Goal: Information Seeking & Learning: Learn about a topic

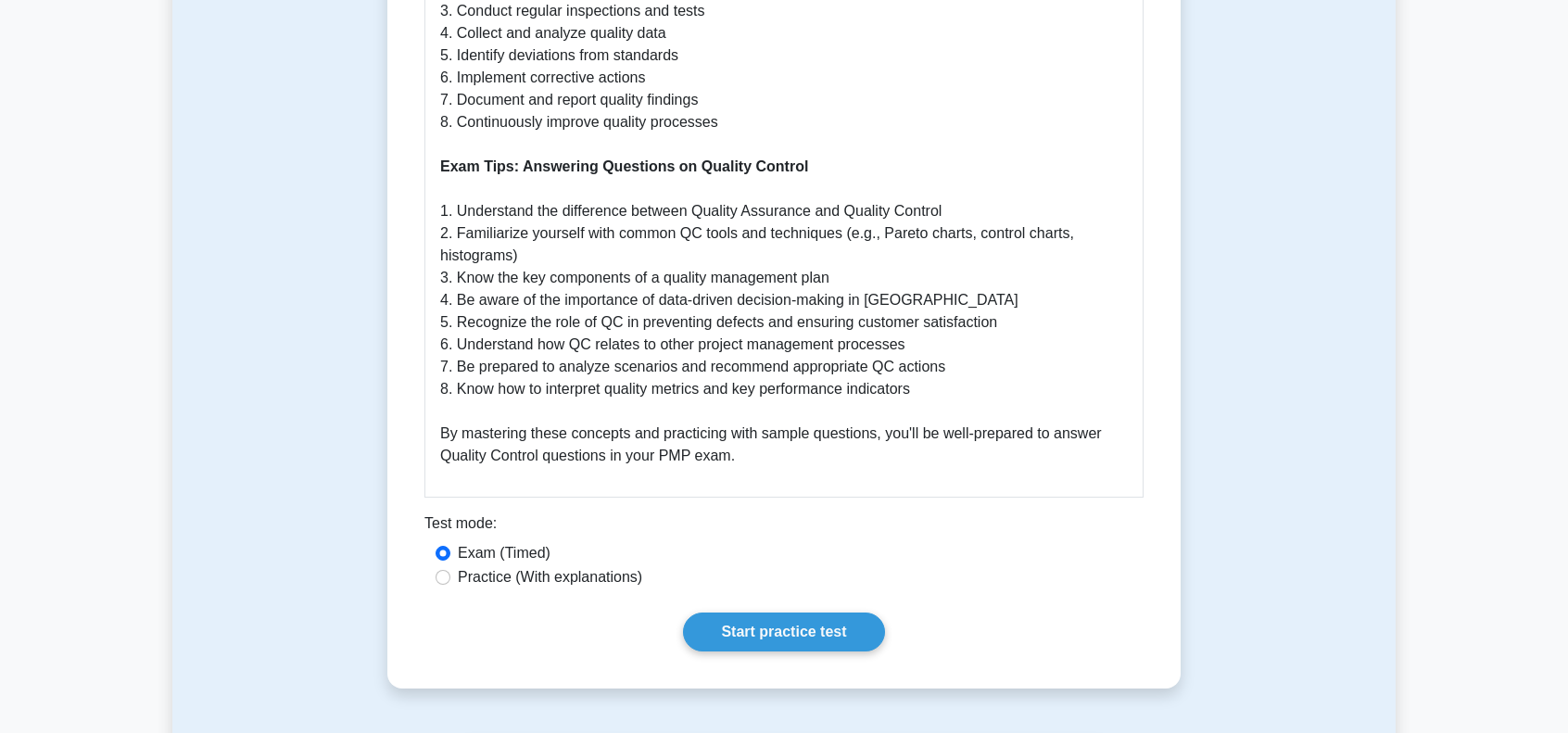
scroll to position [1113, 0]
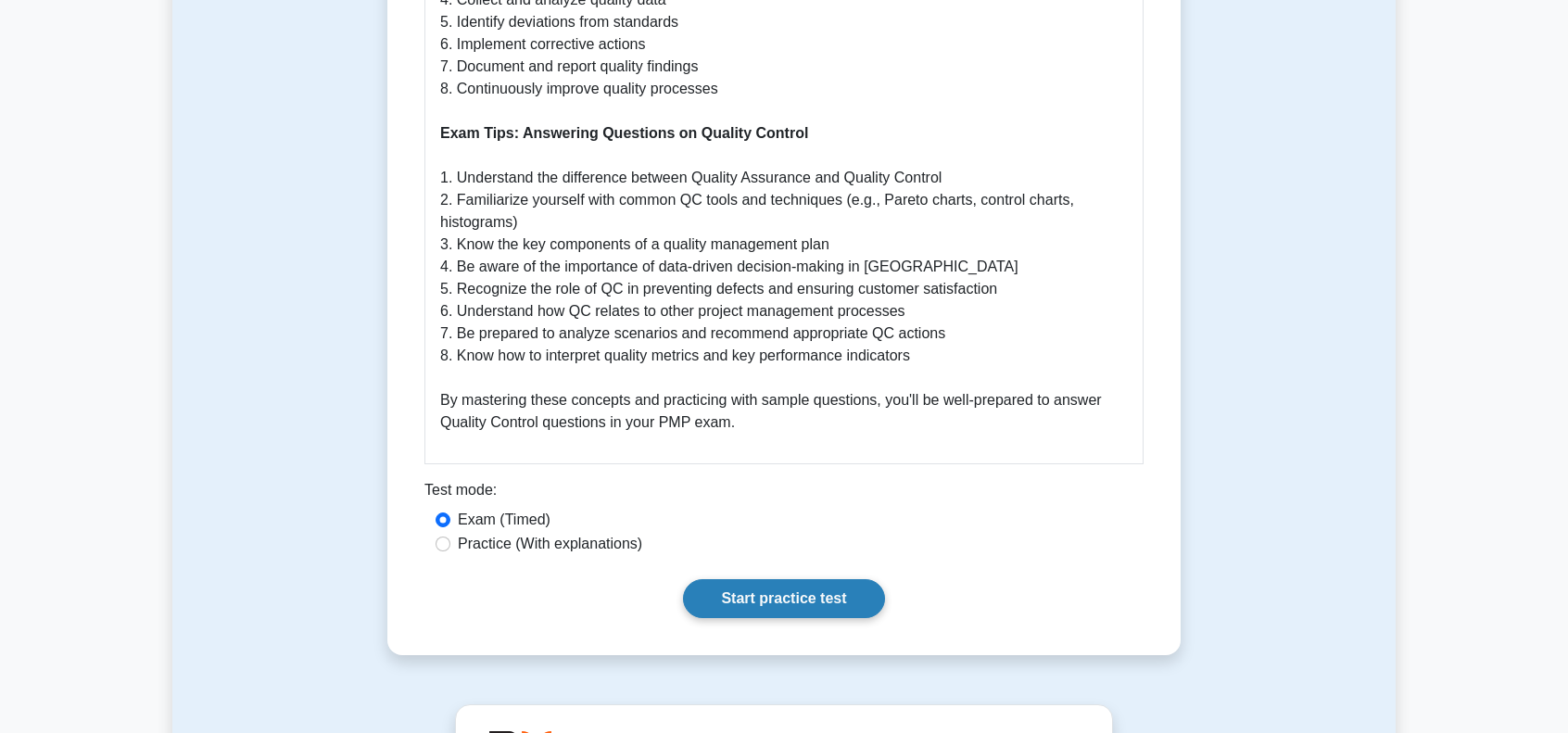
click at [747, 601] on link "Start practice test" at bounding box center [784, 599] width 202 height 39
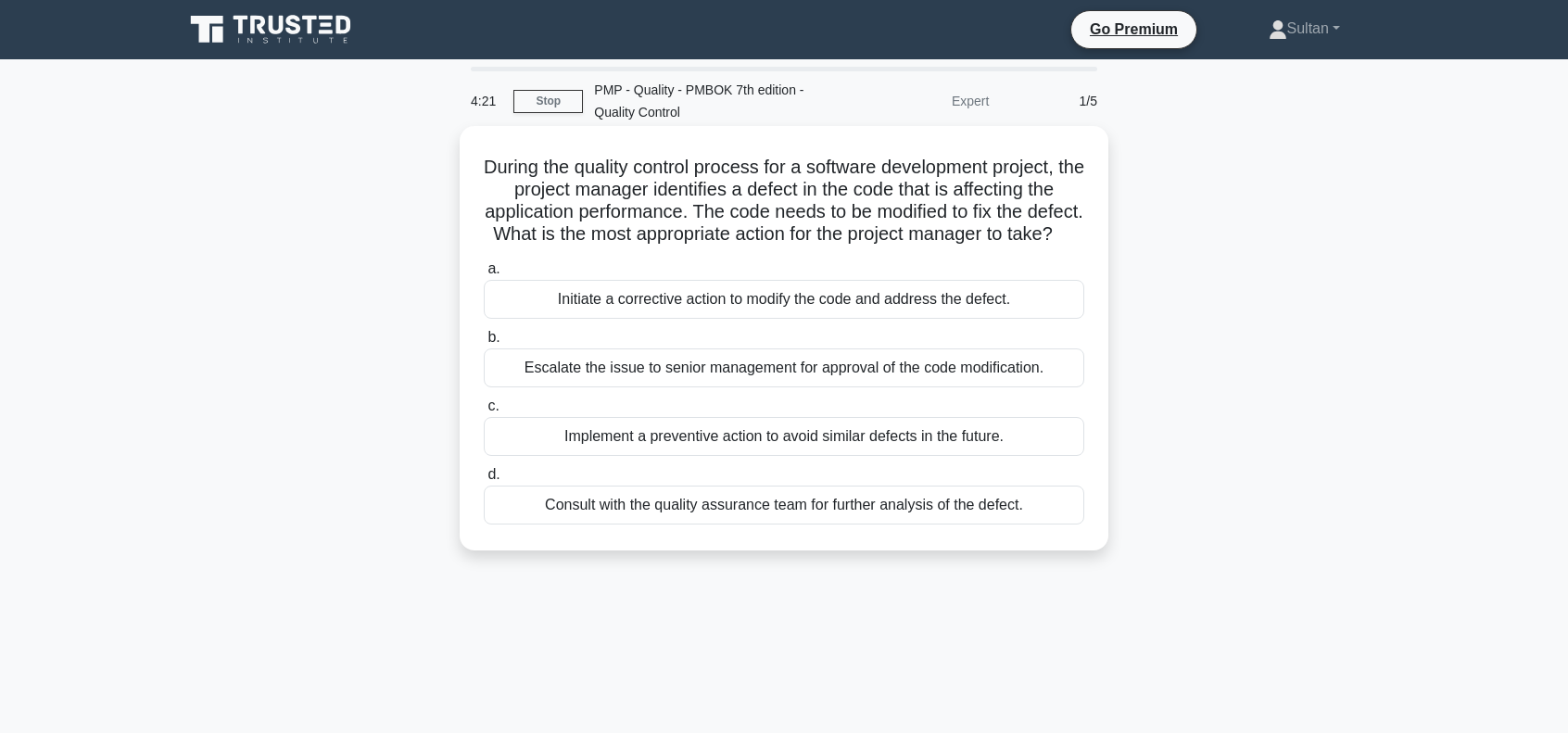
click at [767, 525] on div "Consult with the quality assurance team for further analysis of the defect." at bounding box center [784, 505] width 601 height 39
click at [484, 481] on input "d. Consult with the quality assurance team for further analysis of the defect." at bounding box center [484, 475] width 0 height 12
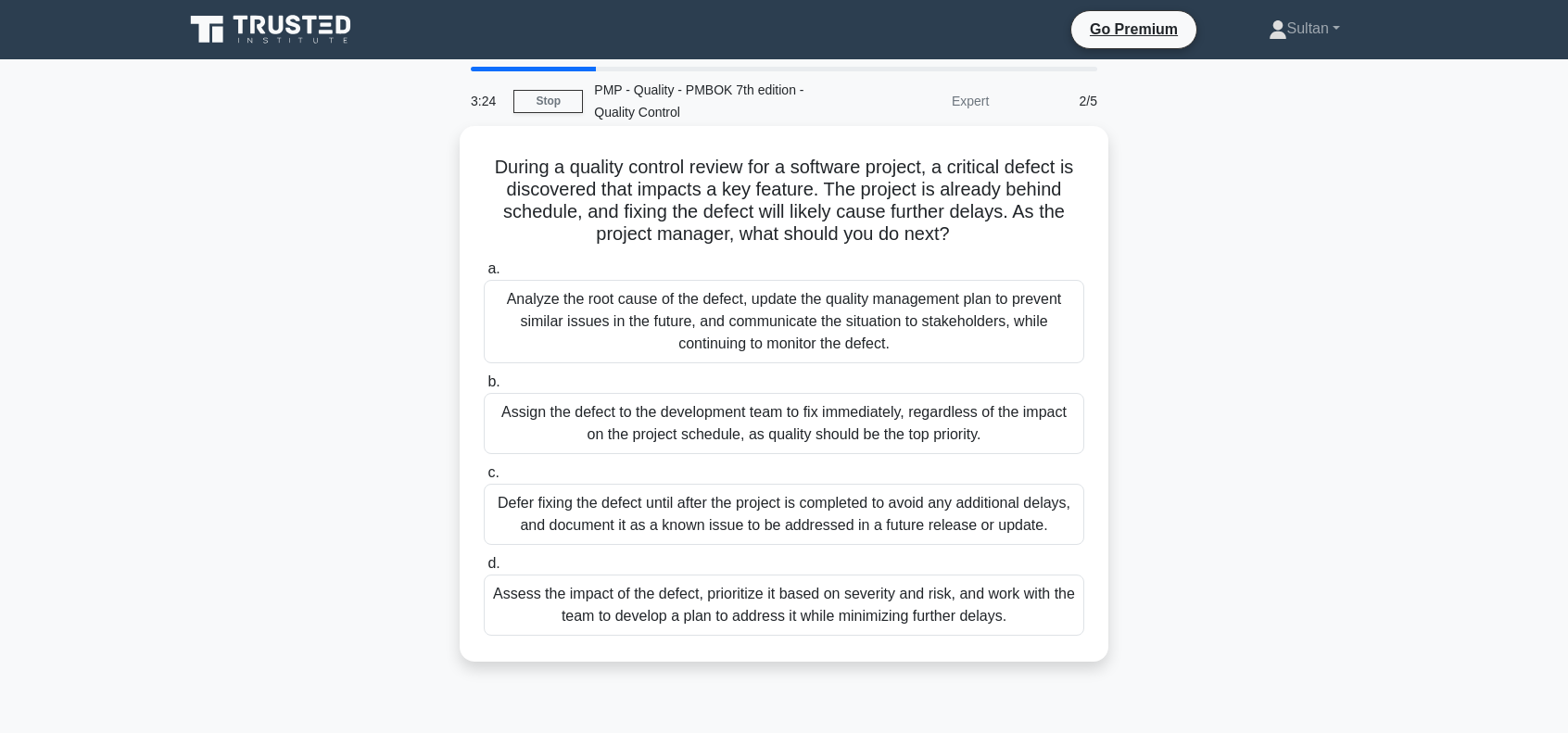
click at [740, 318] on div "Analyze the root cause of the defect, update the quality management plan to pre…" at bounding box center [784, 321] width 601 height 83
click at [484, 275] on input "a. Analyze the root cause of the defect, update the quality management plan to …" at bounding box center [484, 269] width 0 height 12
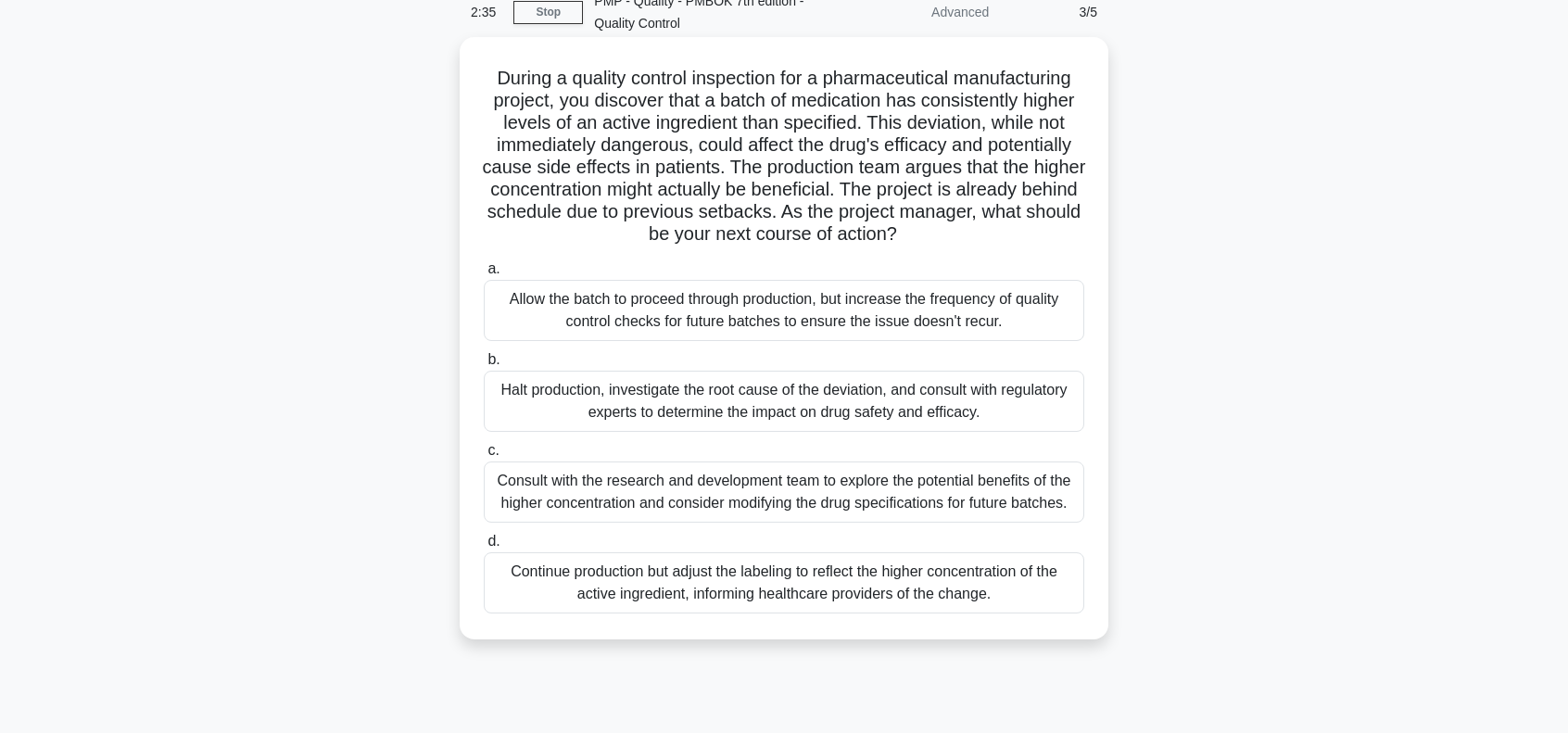
scroll to position [93, 0]
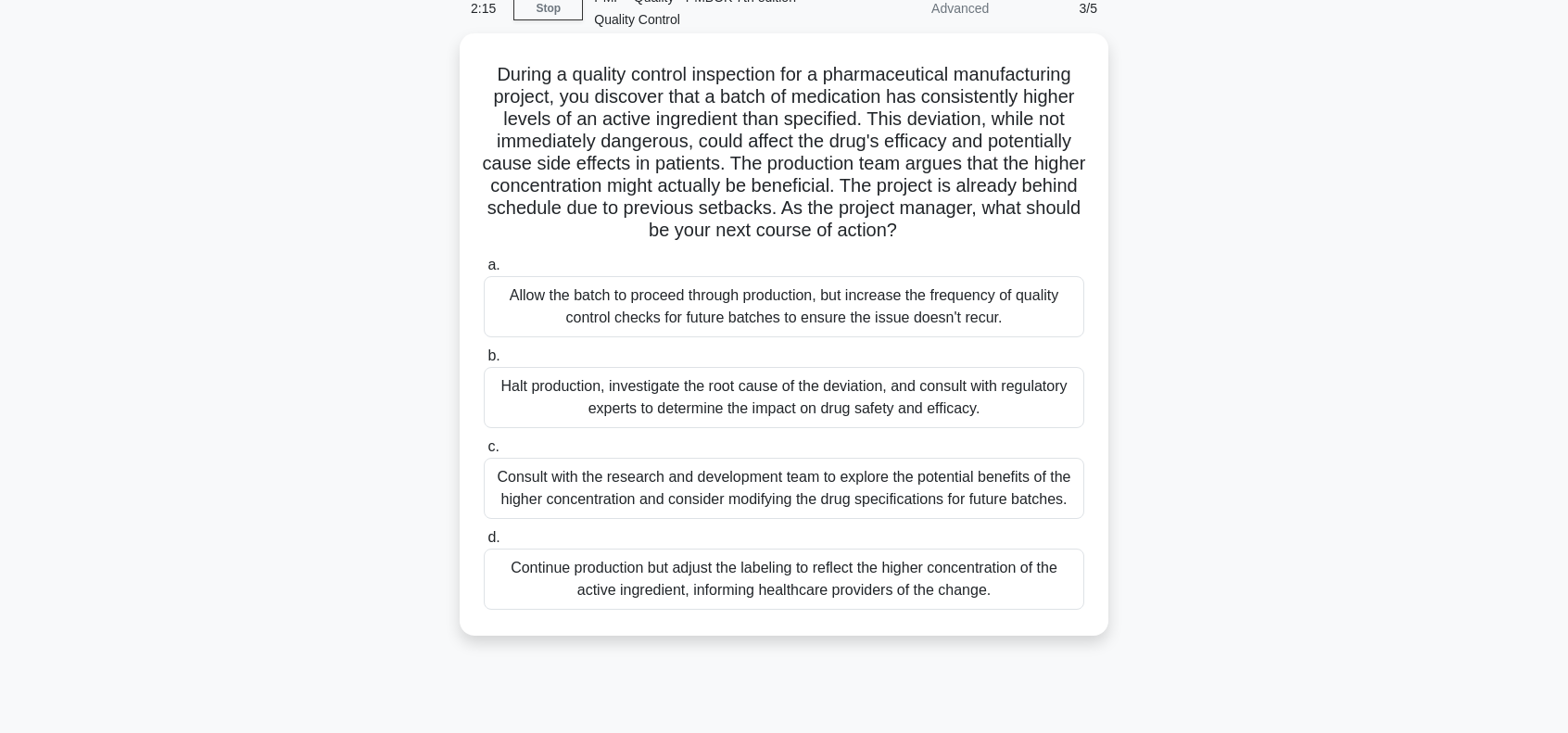
click at [696, 402] on div "Halt production, investigate the root cause of the deviation, and consult with …" at bounding box center [784, 397] width 601 height 62
click at [484, 362] on input "b. Halt production, investigate the root cause of the deviation, and consult wi…" at bounding box center [484, 356] width 0 height 12
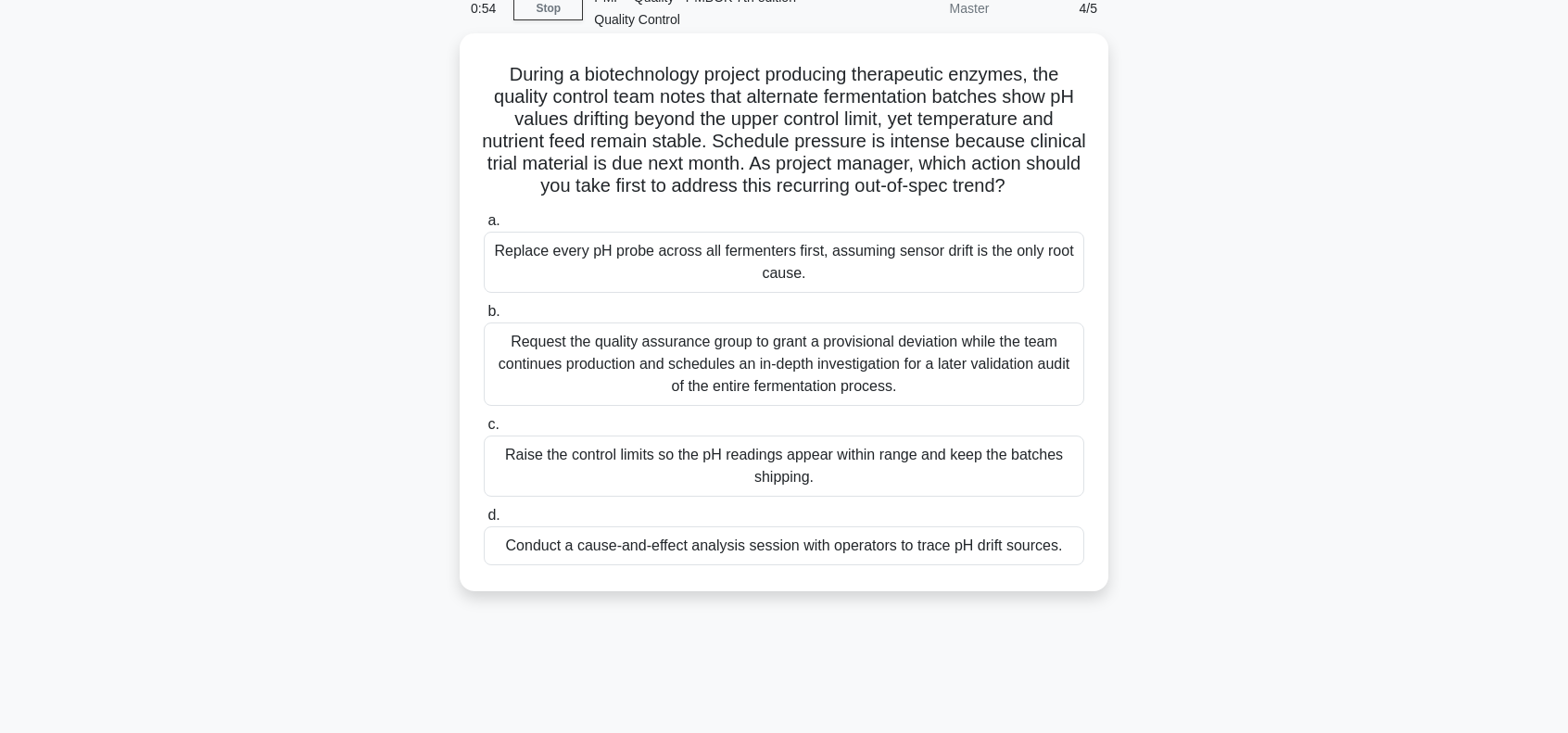
click at [813, 566] on div "Conduct a cause-and-effect analysis session with operators to trace pH drift so…" at bounding box center [784, 546] width 601 height 39
click at [484, 522] on input "d. Conduct a cause-and-effect analysis session with operators to trace pH drift…" at bounding box center [484, 516] width 0 height 12
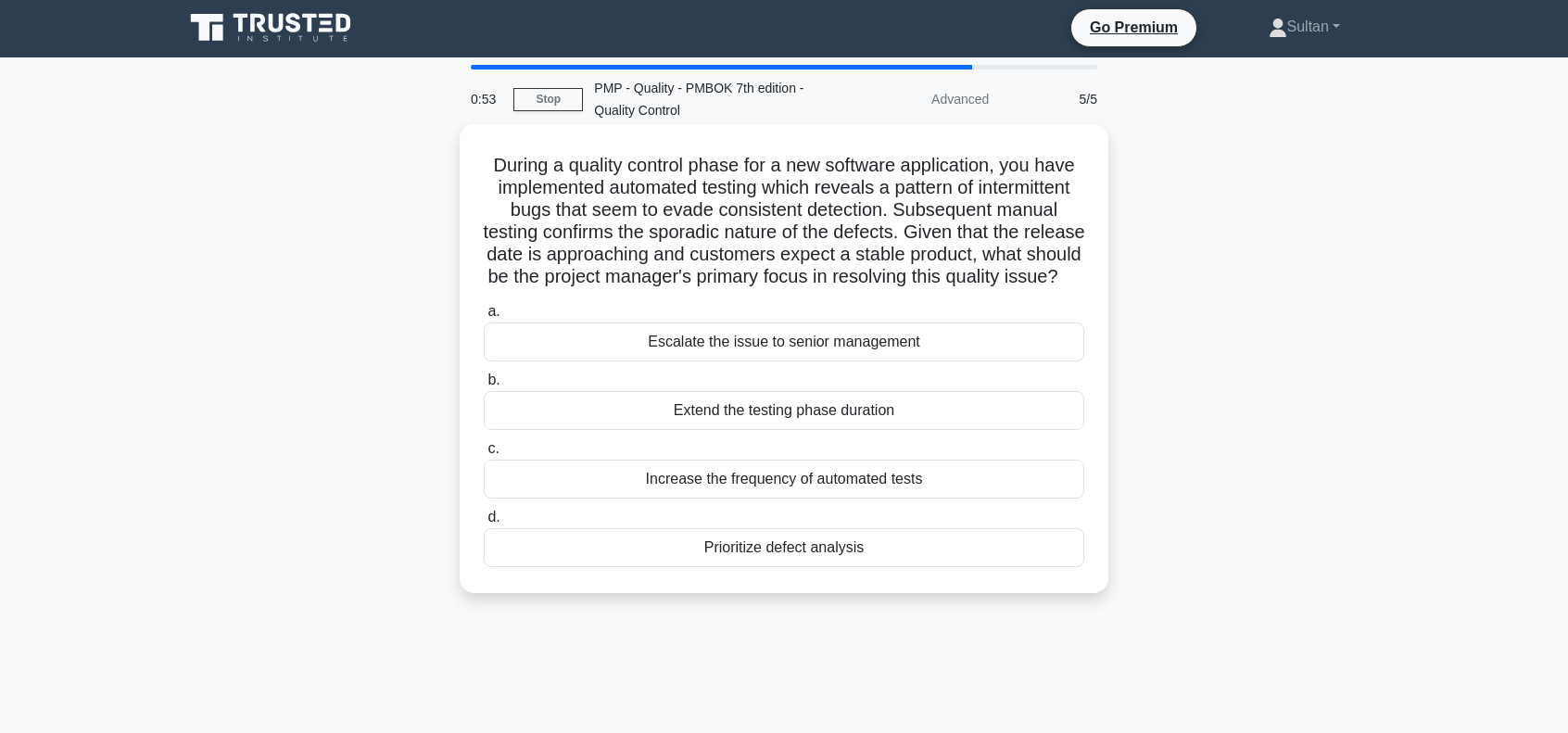
scroll to position [0, 0]
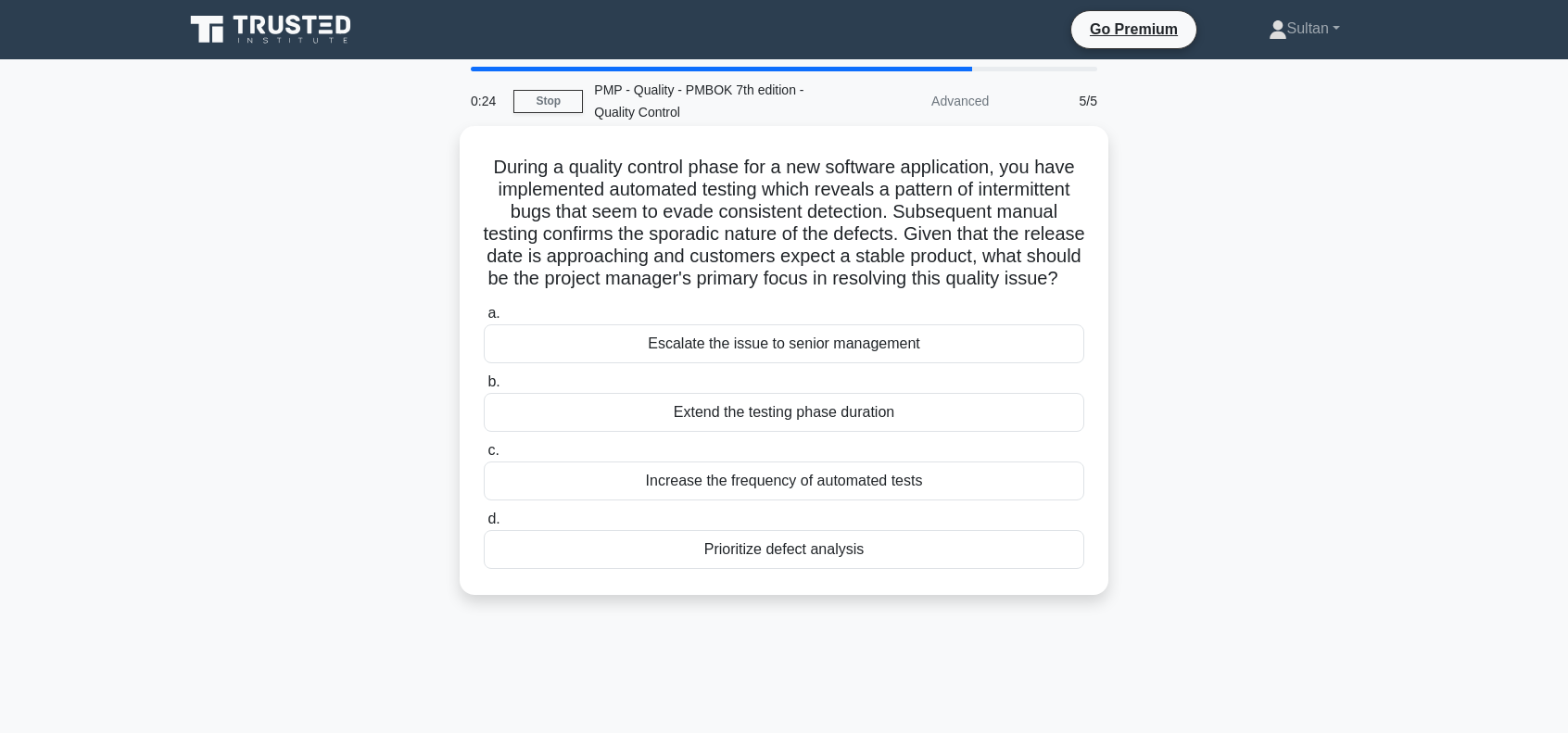
click at [765, 570] on div "Prioritize defect analysis" at bounding box center [784, 550] width 601 height 39
click at [484, 526] on input "d. Prioritize defect analysis" at bounding box center [484, 520] width 0 height 12
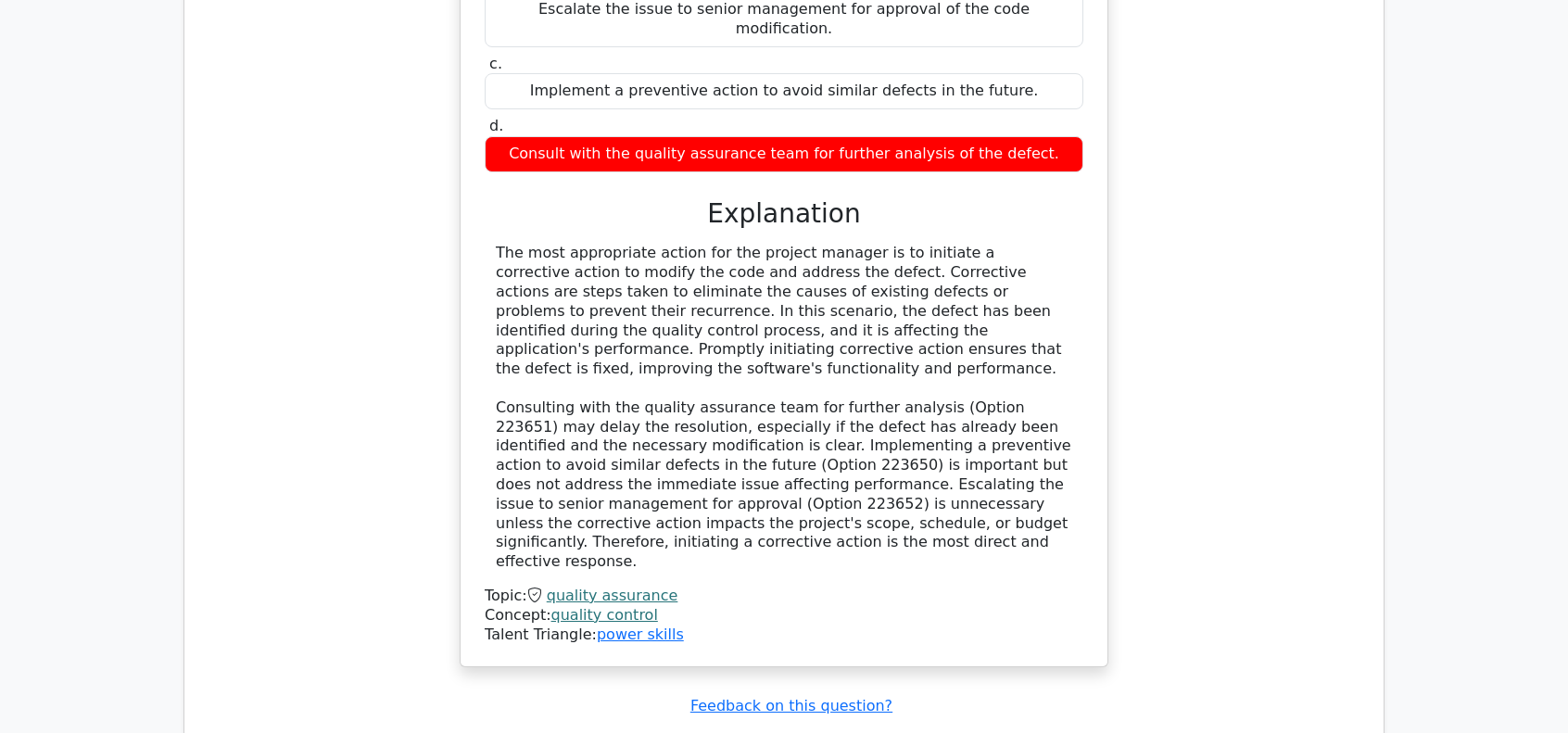
scroll to position [2132, 0]
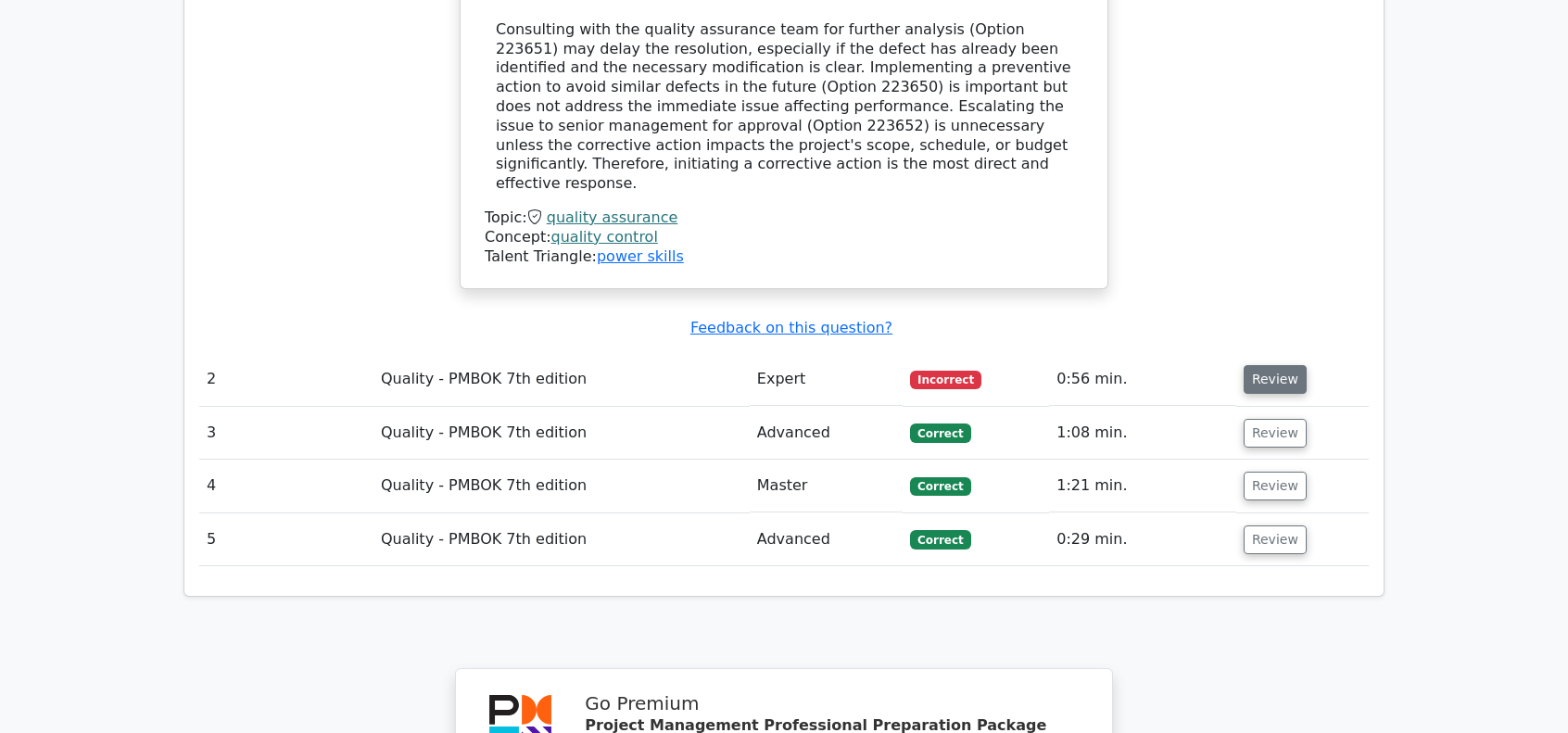
click at [1283, 365] on button "Review" at bounding box center [1275, 379] width 63 height 28
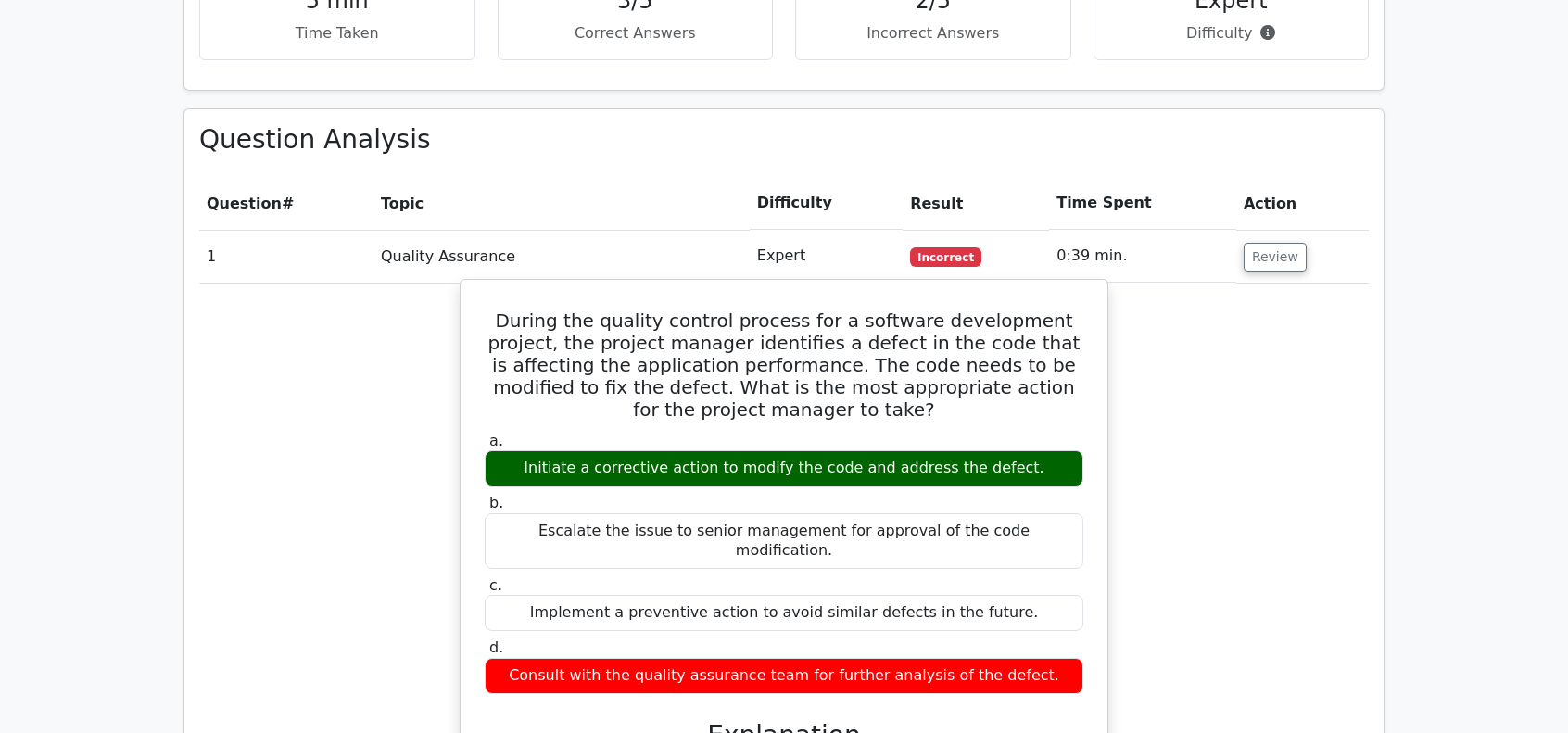
scroll to position [1298, 0]
